Goal: Find contact information: Find contact information

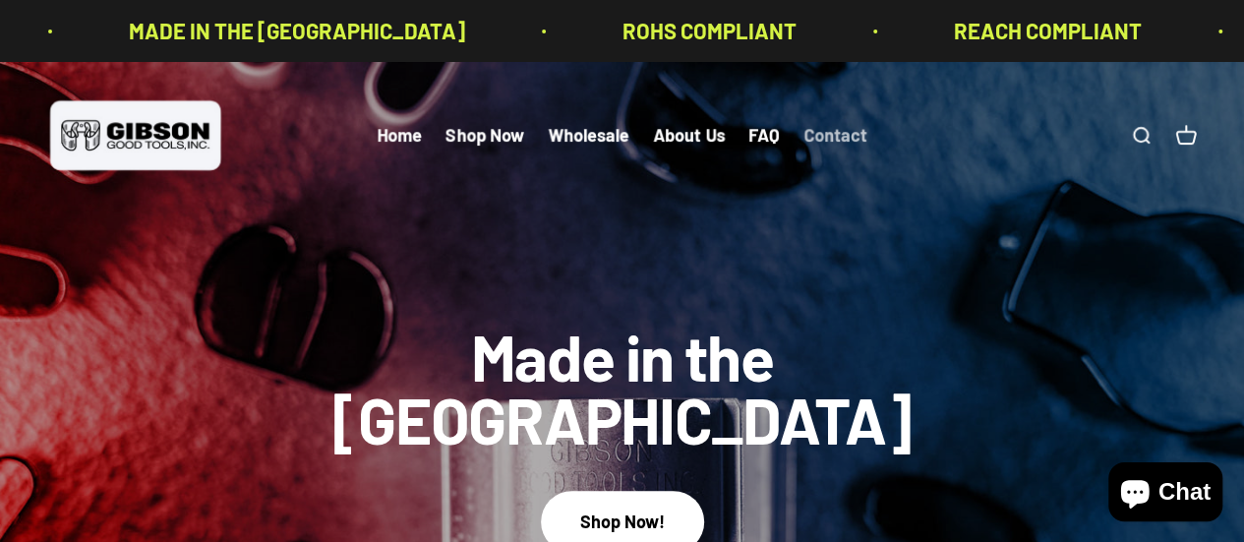
click at [822, 139] on link "Contact" at bounding box center [836, 136] width 64 height 22
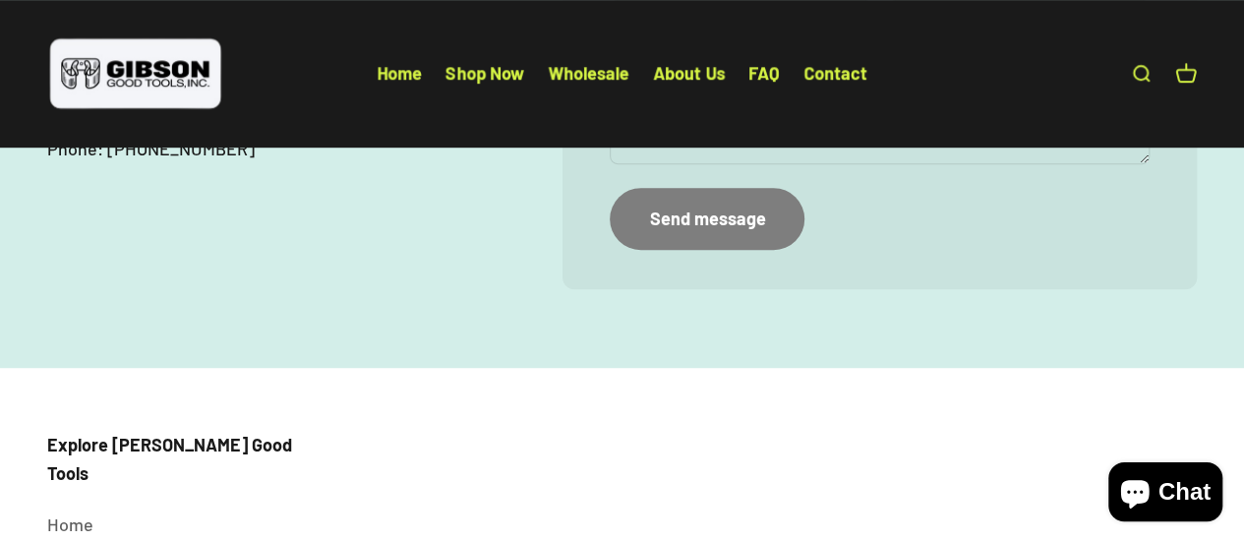
scroll to position [295, 0]
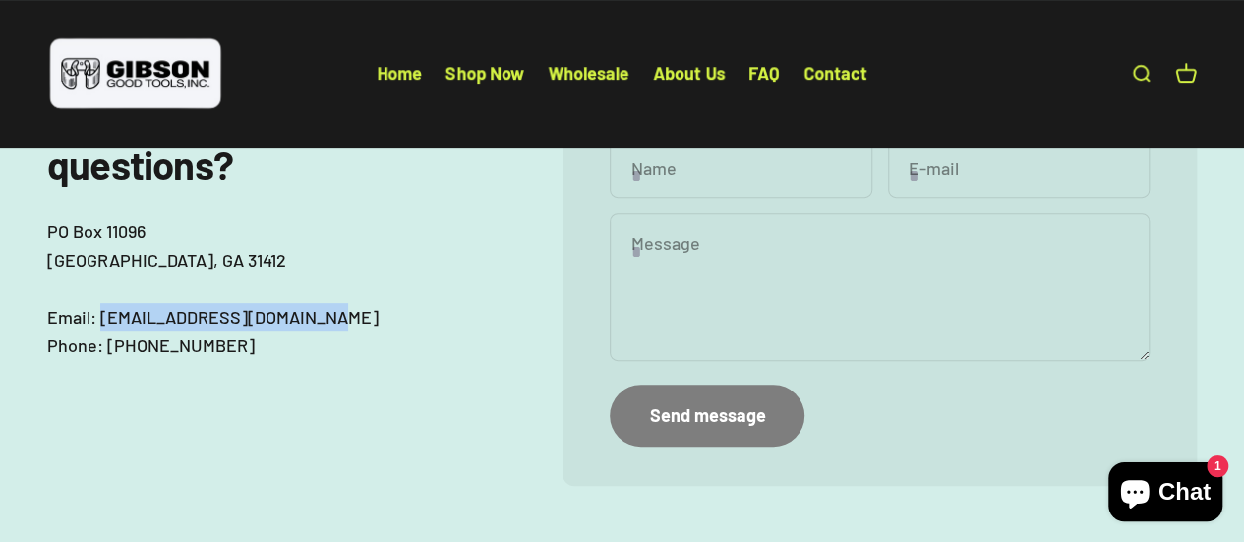
drag, startPoint x: 101, startPoint y: 316, endPoint x: 317, endPoint y: 314, distance: 215.4
click at [317, 314] on p "[GEOGRAPHIC_DATA] Email: [EMAIL_ADDRESS][DOMAIN_NAME] Phone: [PHONE_NUMBER]" at bounding box center [273, 288] width 452 height 142
copy p "[EMAIL_ADDRESS][DOMAIN_NAME]"
